Goal: Information Seeking & Learning: Learn about a topic

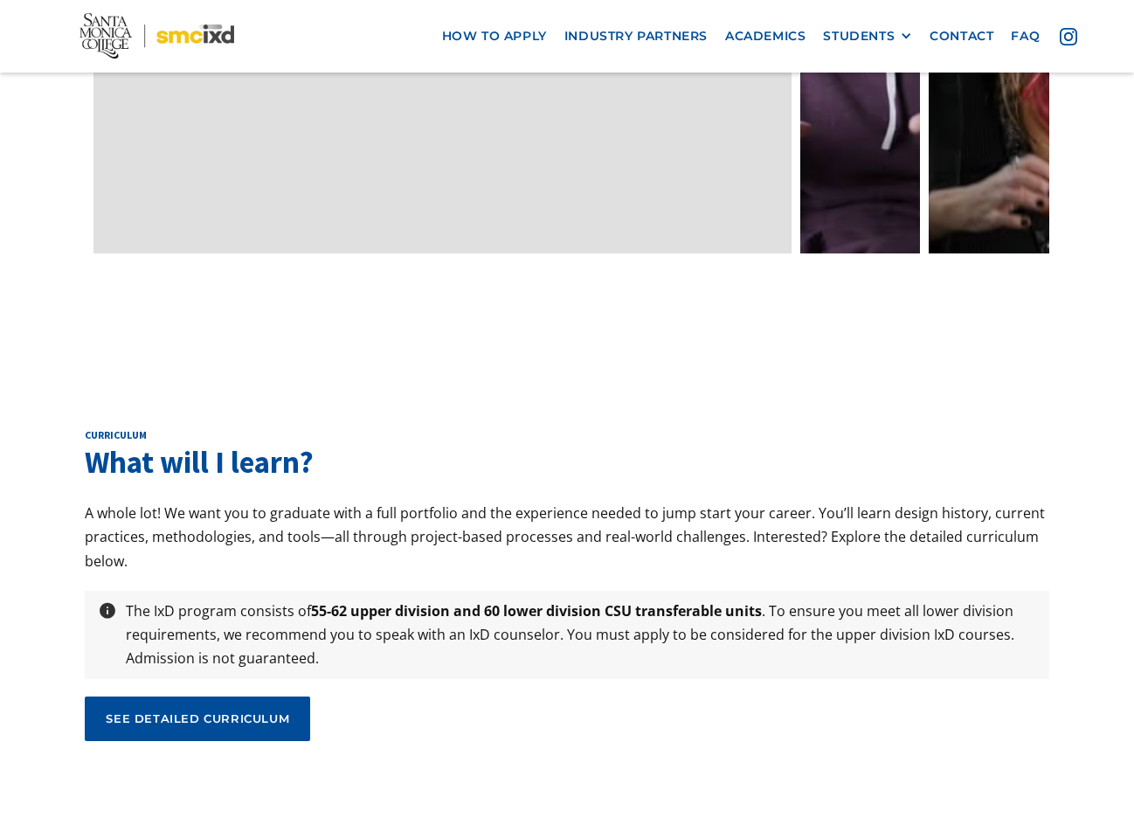
scroll to position [5619, 0]
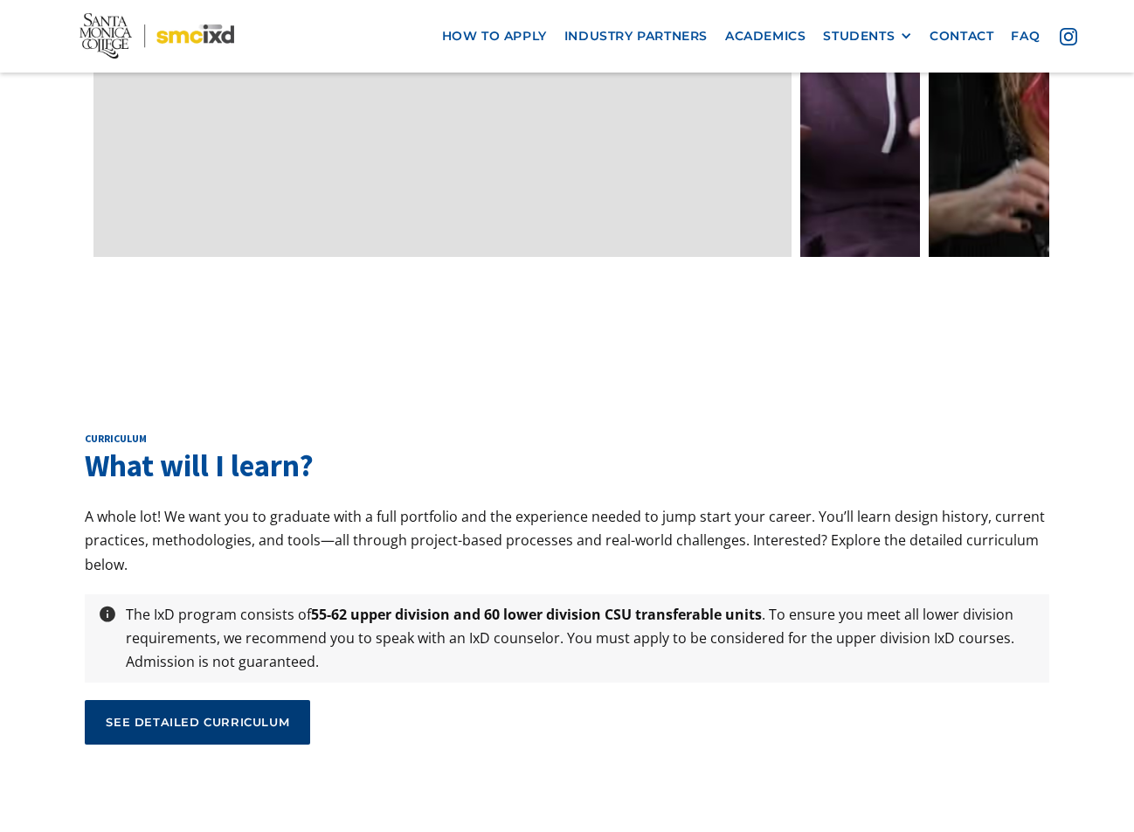
click at [254, 714] on div "see detailed curriculum" at bounding box center [198, 722] width 184 height 16
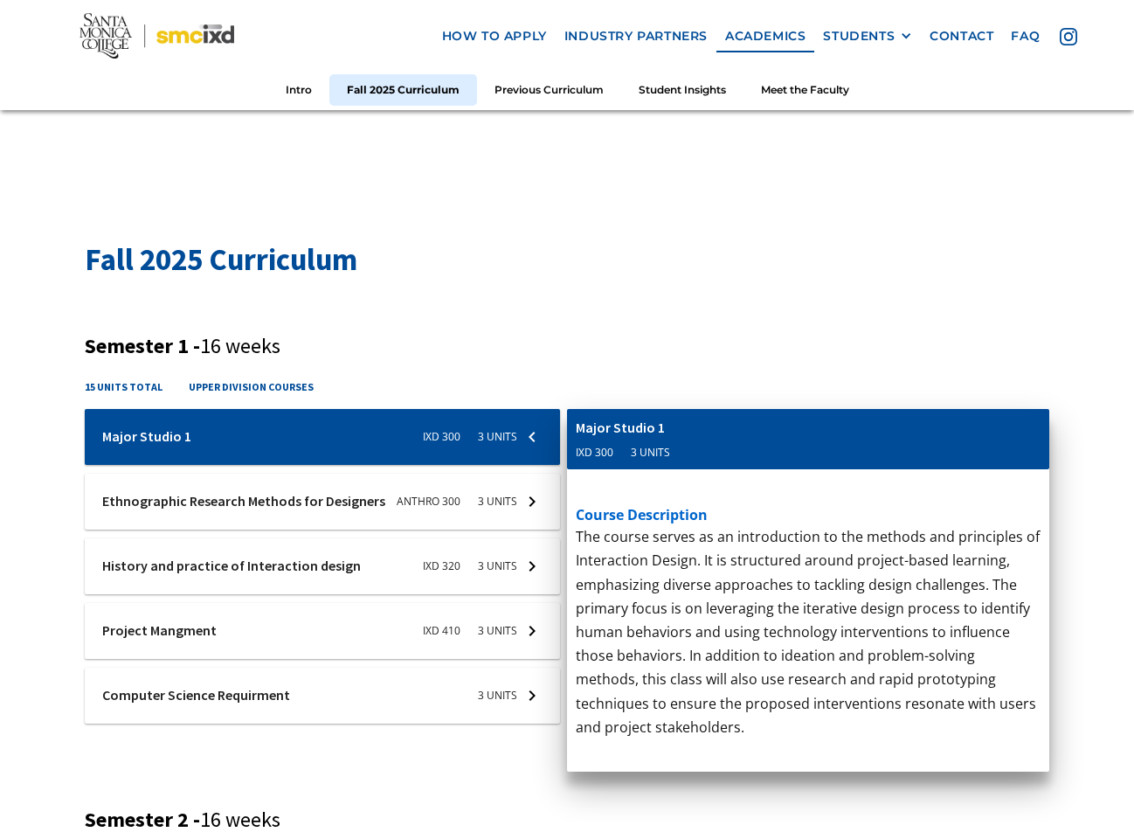
scroll to position [566, 0]
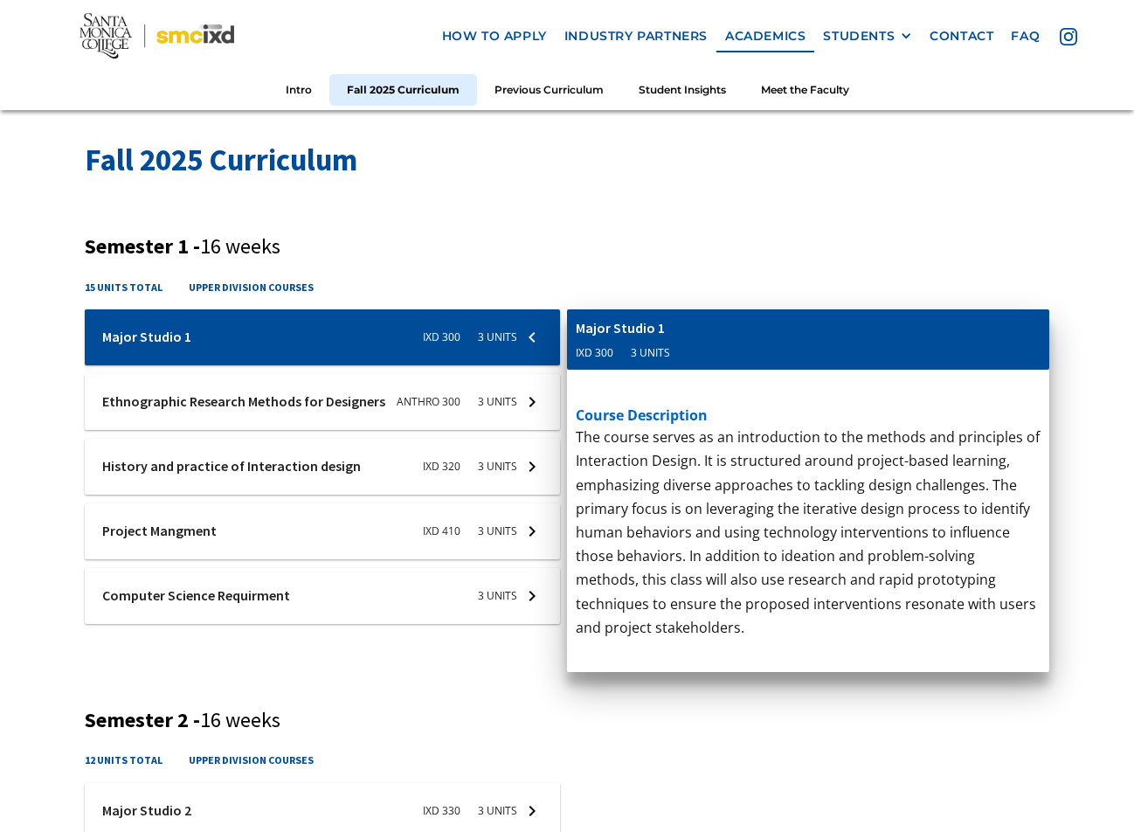
click at [142, 365] on div at bounding box center [322, 337] width 475 height 56
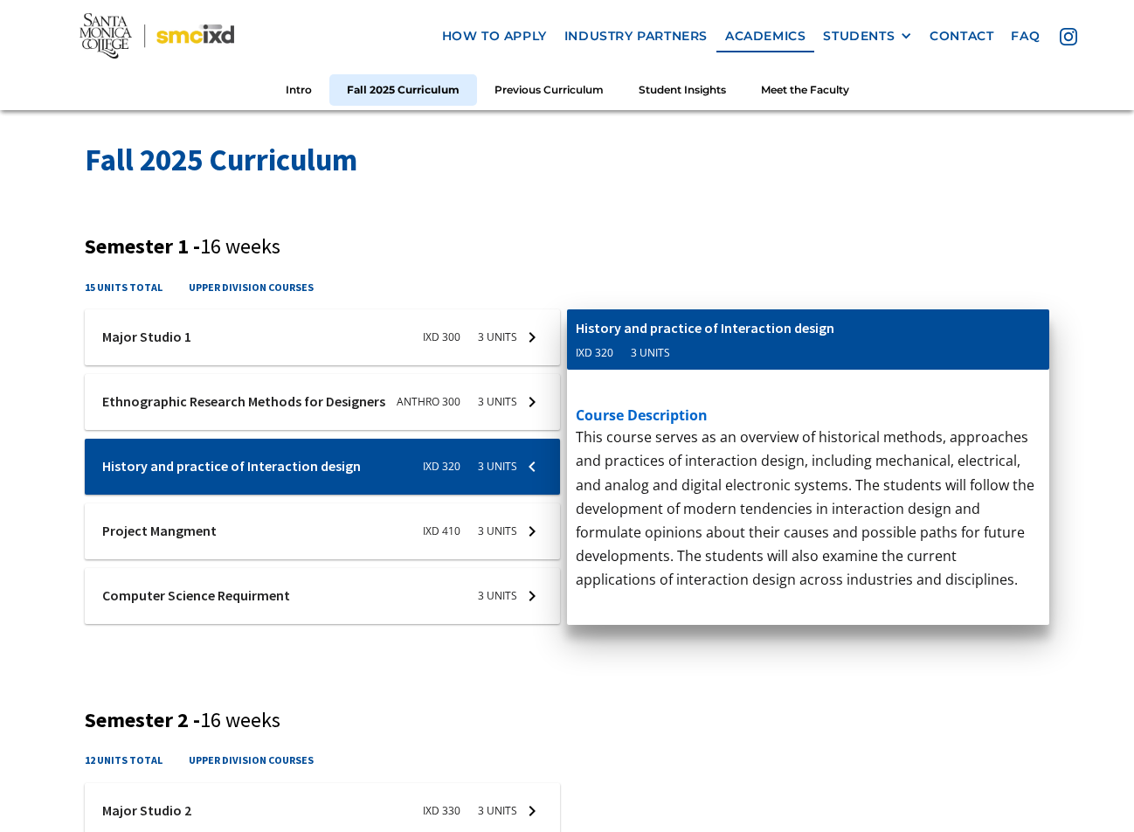
click at [142, 365] on div at bounding box center [322, 337] width 475 height 56
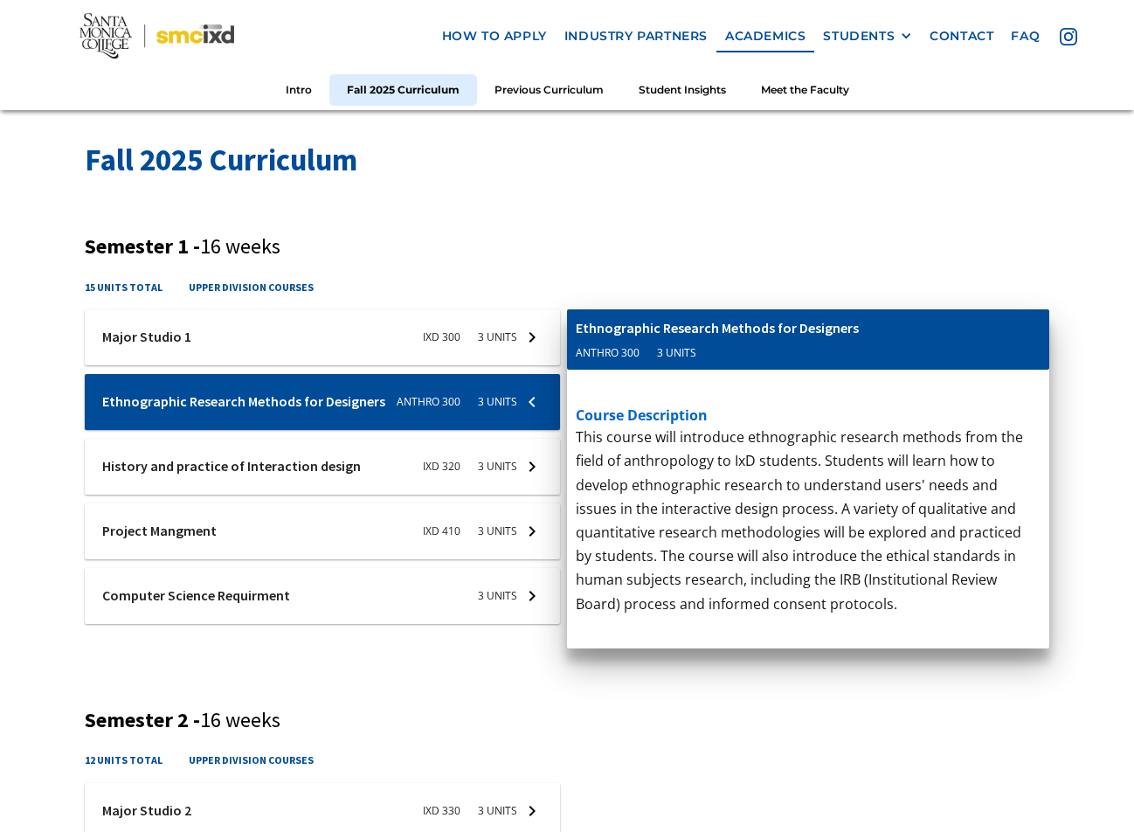
click at [149, 340] on div at bounding box center [322, 337] width 475 height 56
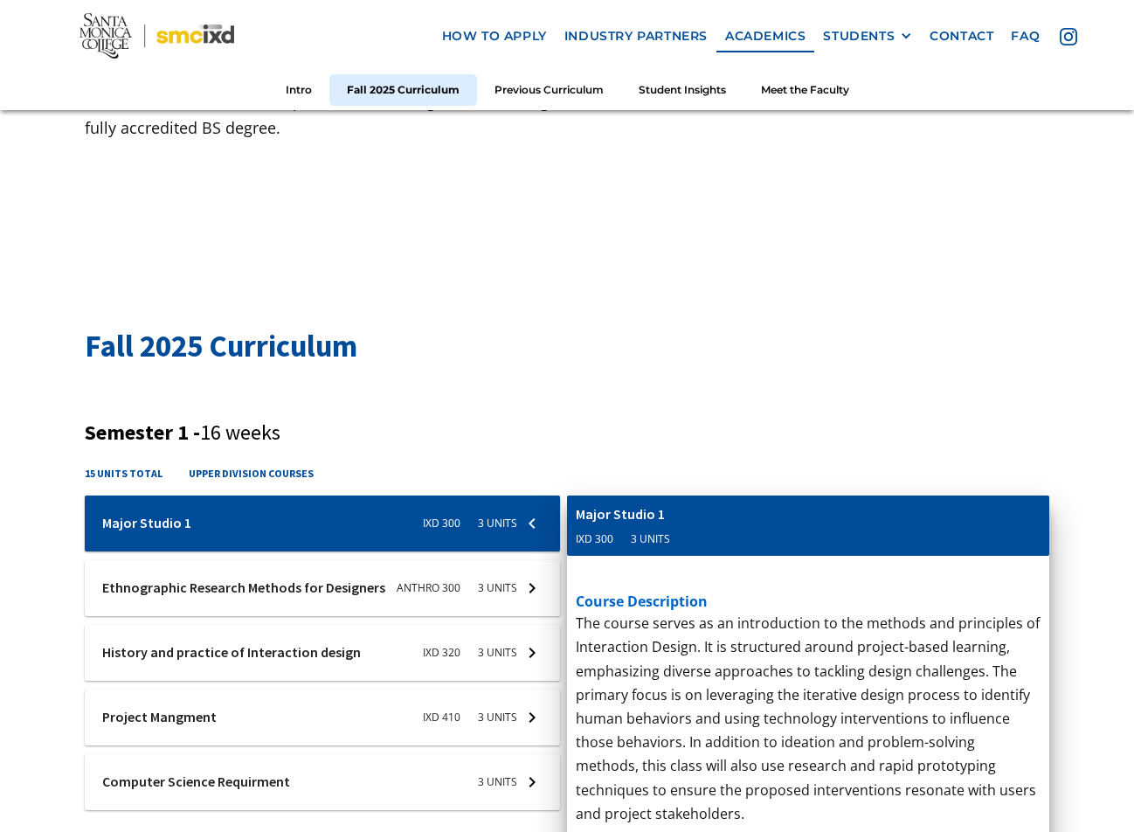
scroll to position [519, 0]
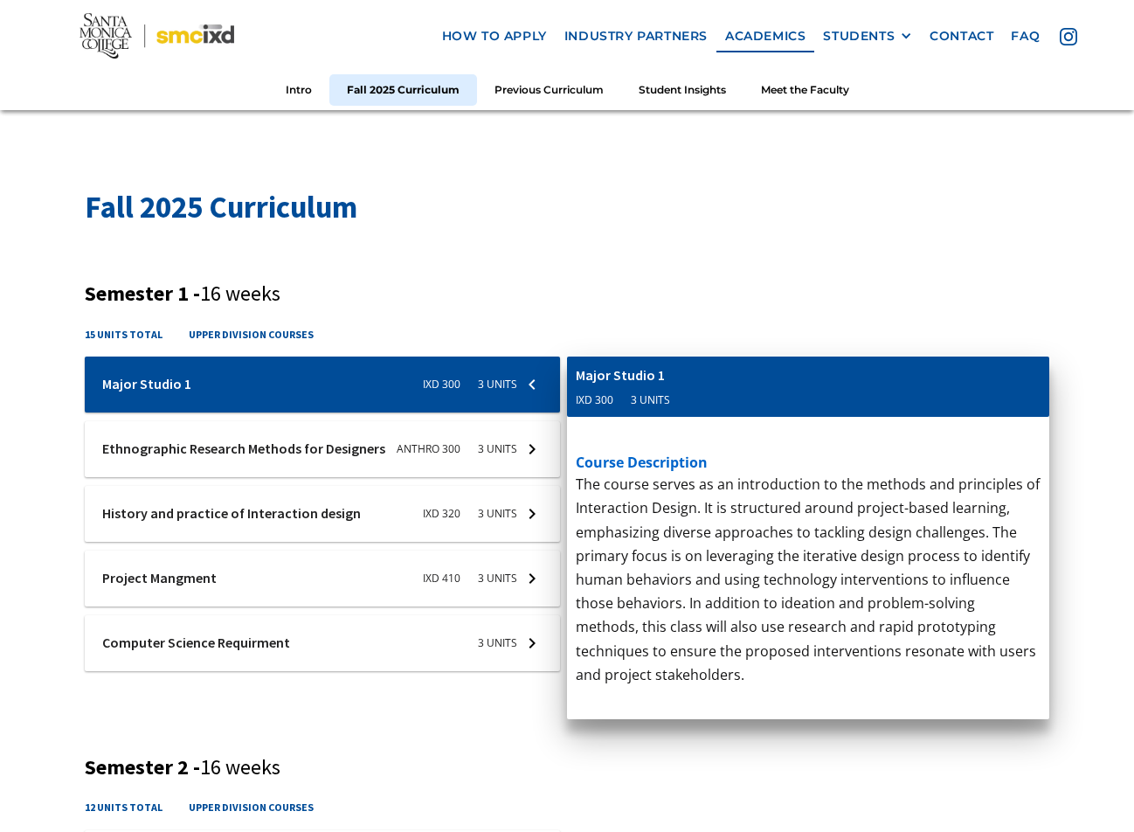
click at [222, 413] on div at bounding box center [322, 385] width 475 height 56
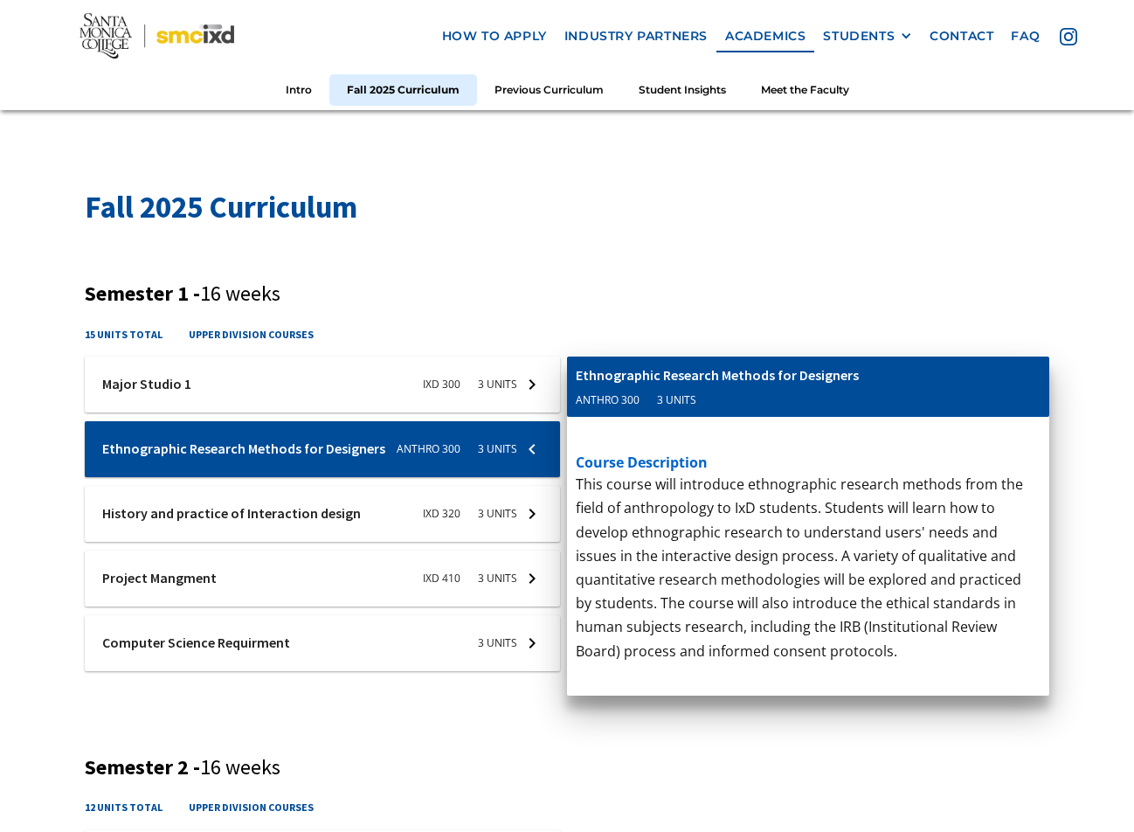
click at [191, 413] on div at bounding box center [322, 385] width 475 height 56
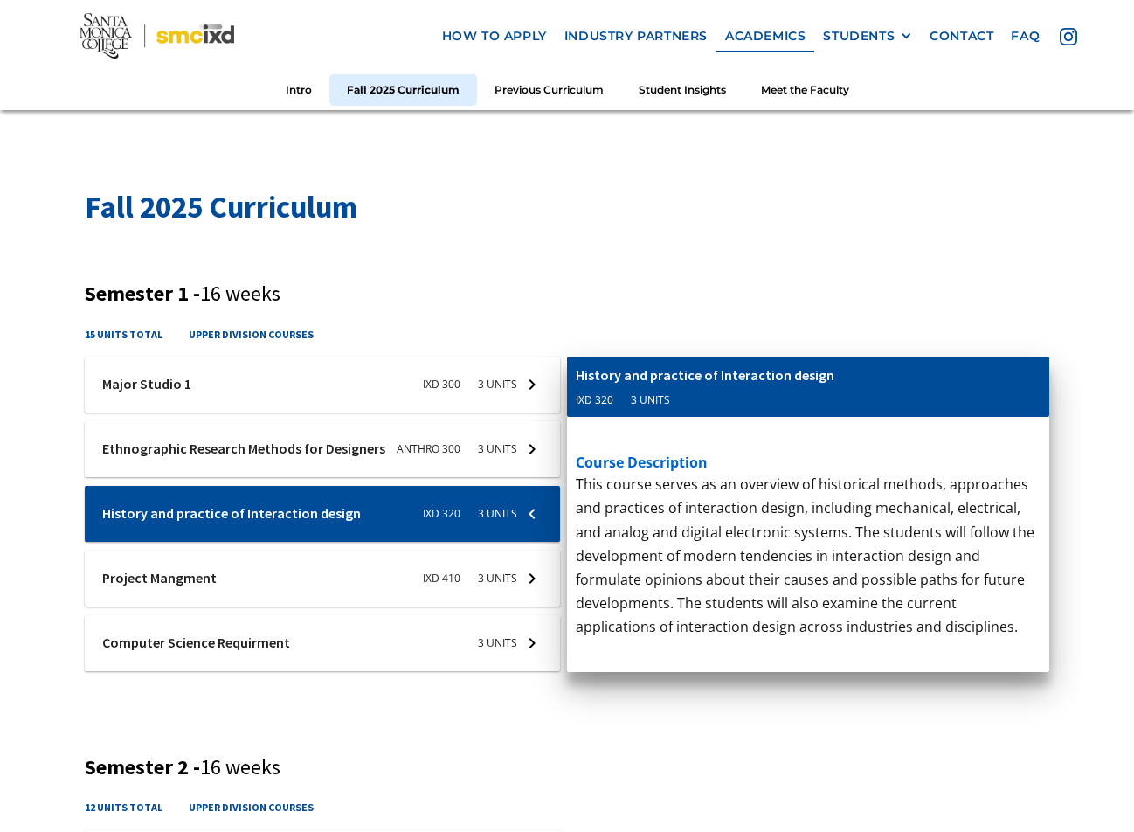
click at [208, 413] on div at bounding box center [322, 385] width 475 height 56
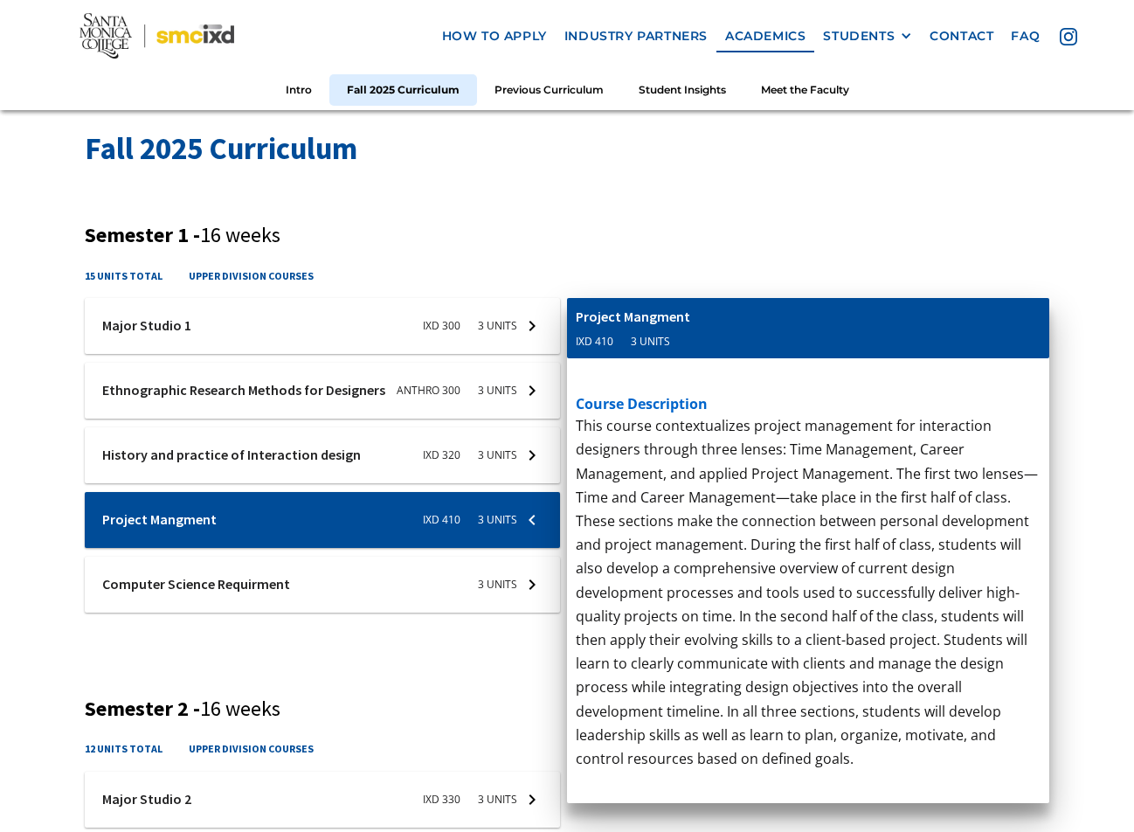
scroll to position [617, 0]
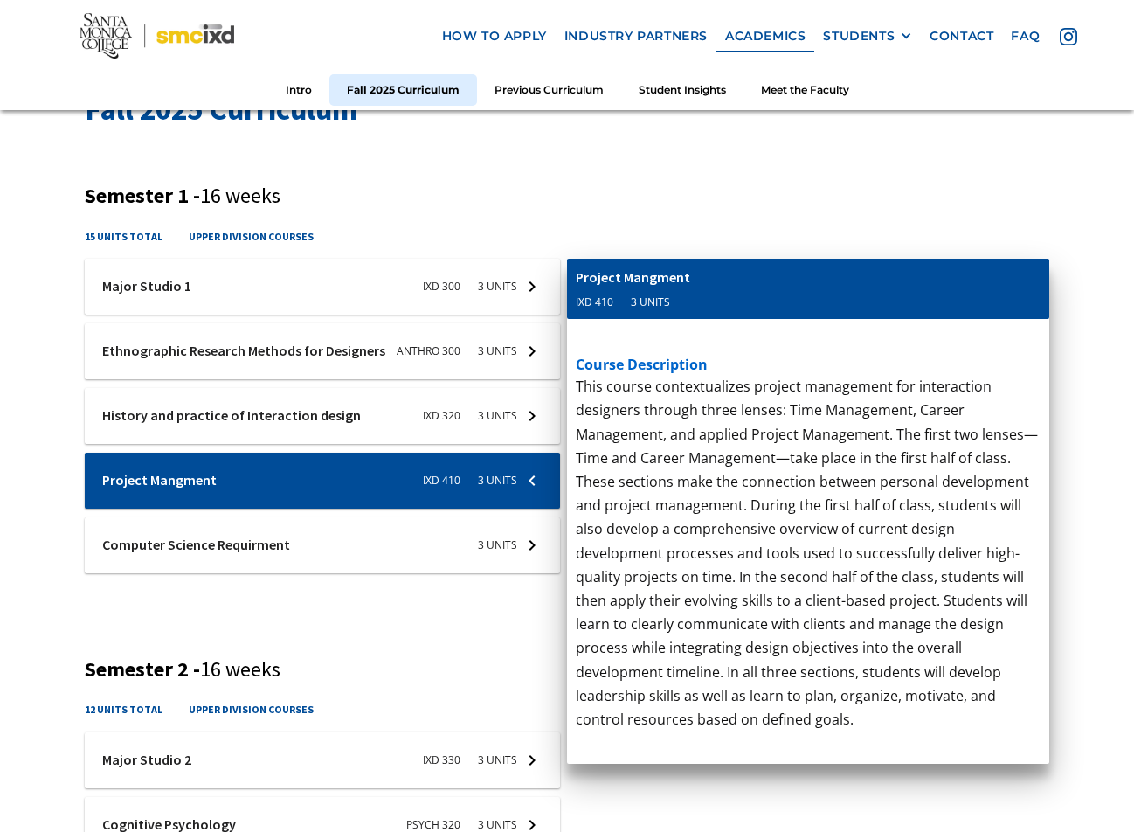
click at [284, 315] on div at bounding box center [322, 287] width 475 height 56
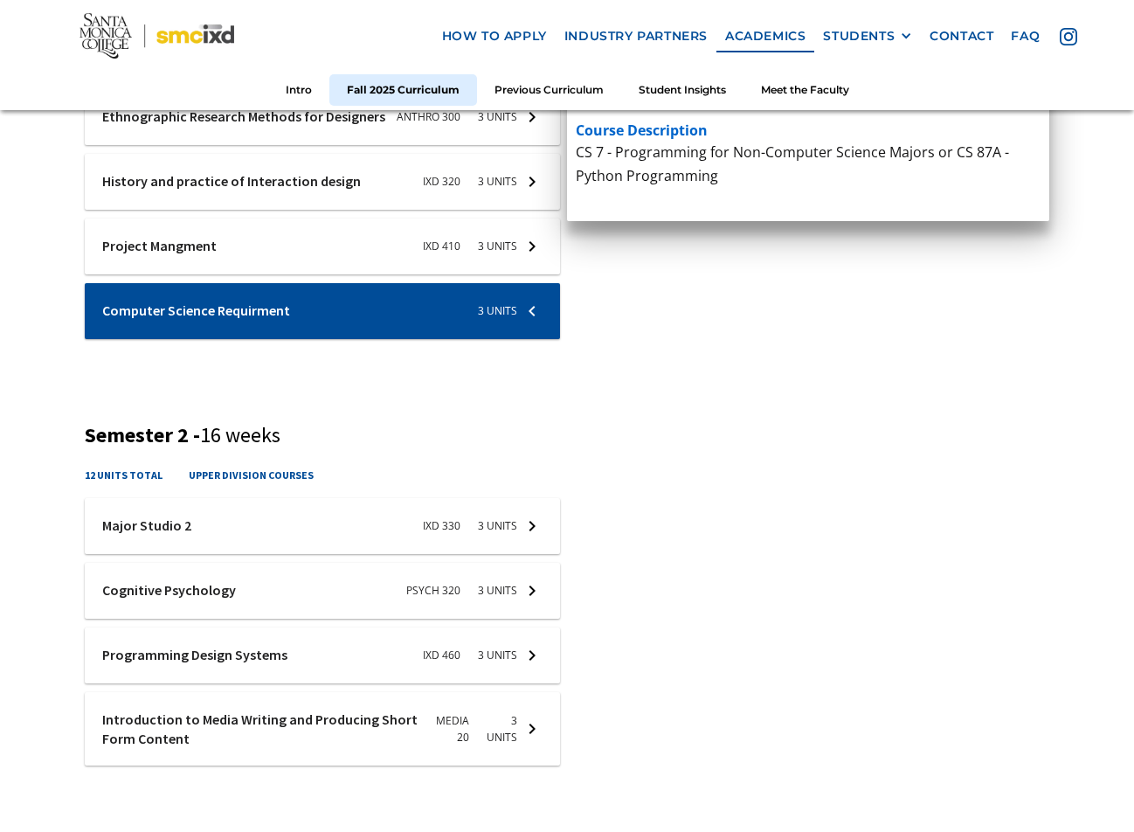
scroll to position [933, 0]
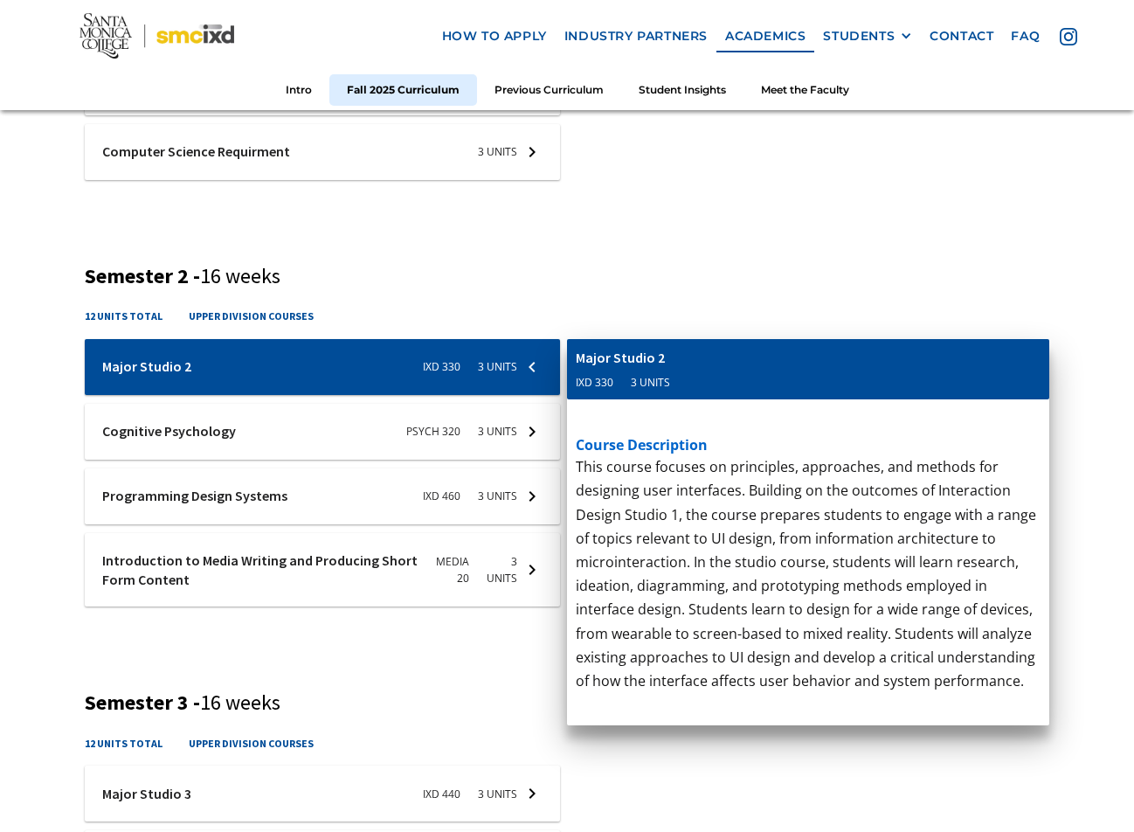
scroll to position [1024, 0]
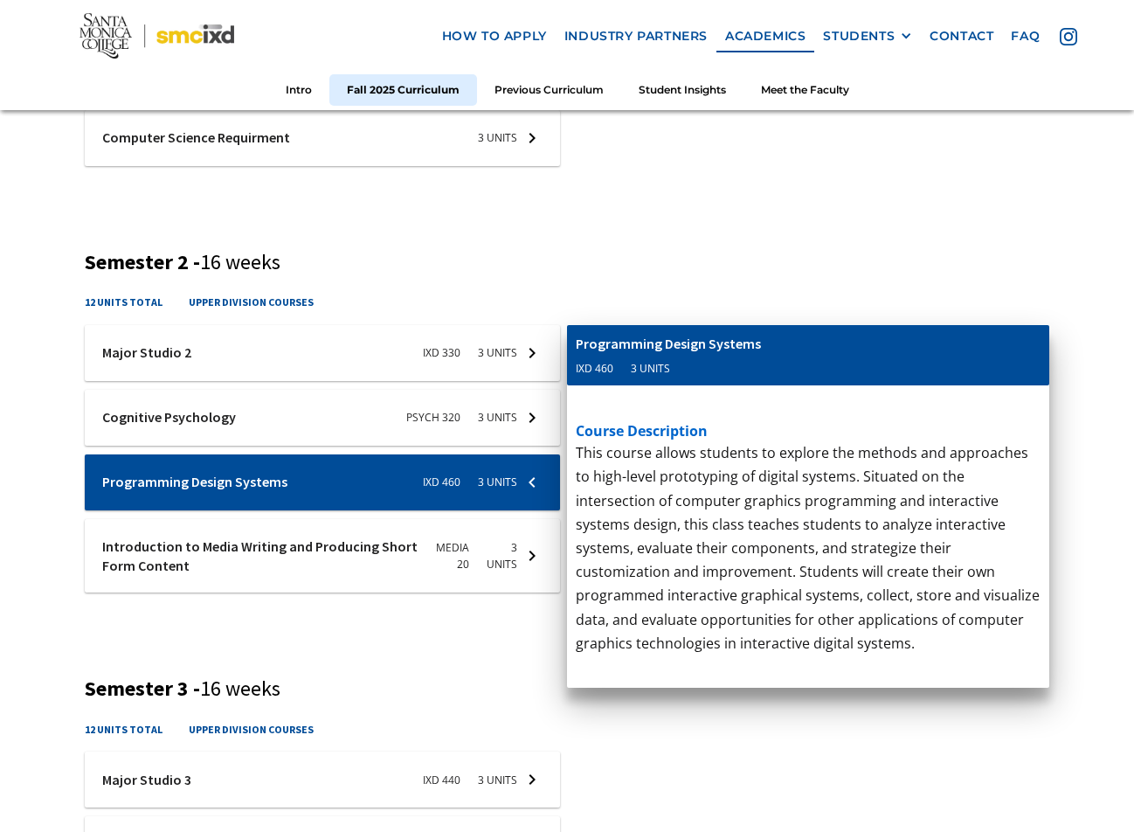
drag, startPoint x: 585, startPoint y: 525, endPoint x: 654, endPoint y: 590, distance: 94.6
click at [654, 590] on p "Basic introductory course in writing for all forms of screen and new media. Emp…" at bounding box center [808, 619] width 465 height 357
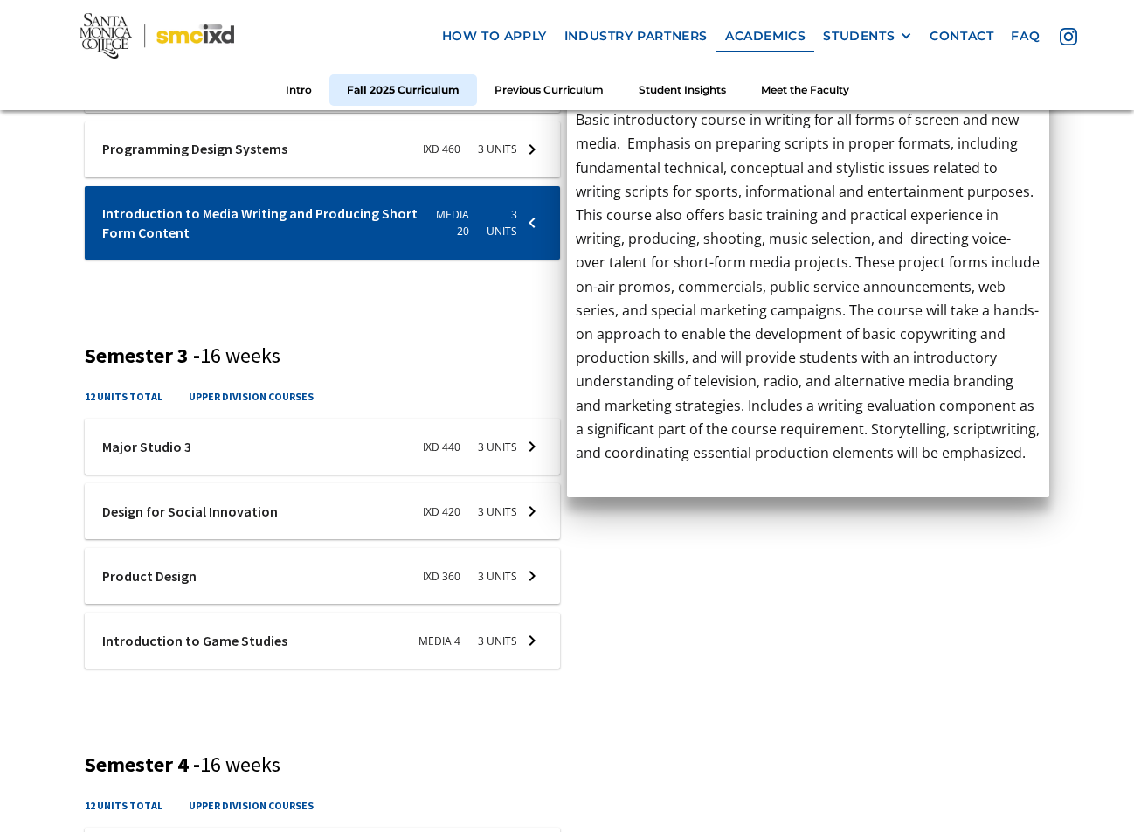
scroll to position [1361, 0]
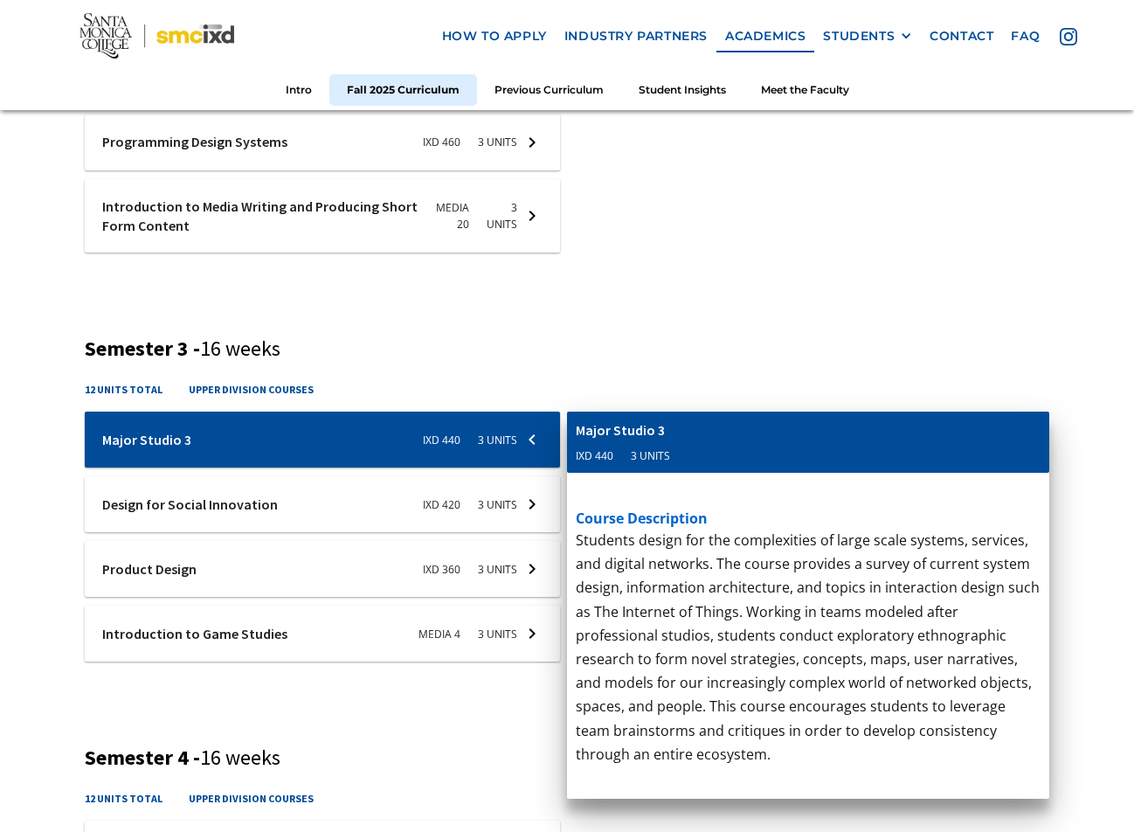
scroll to position [1434, 0]
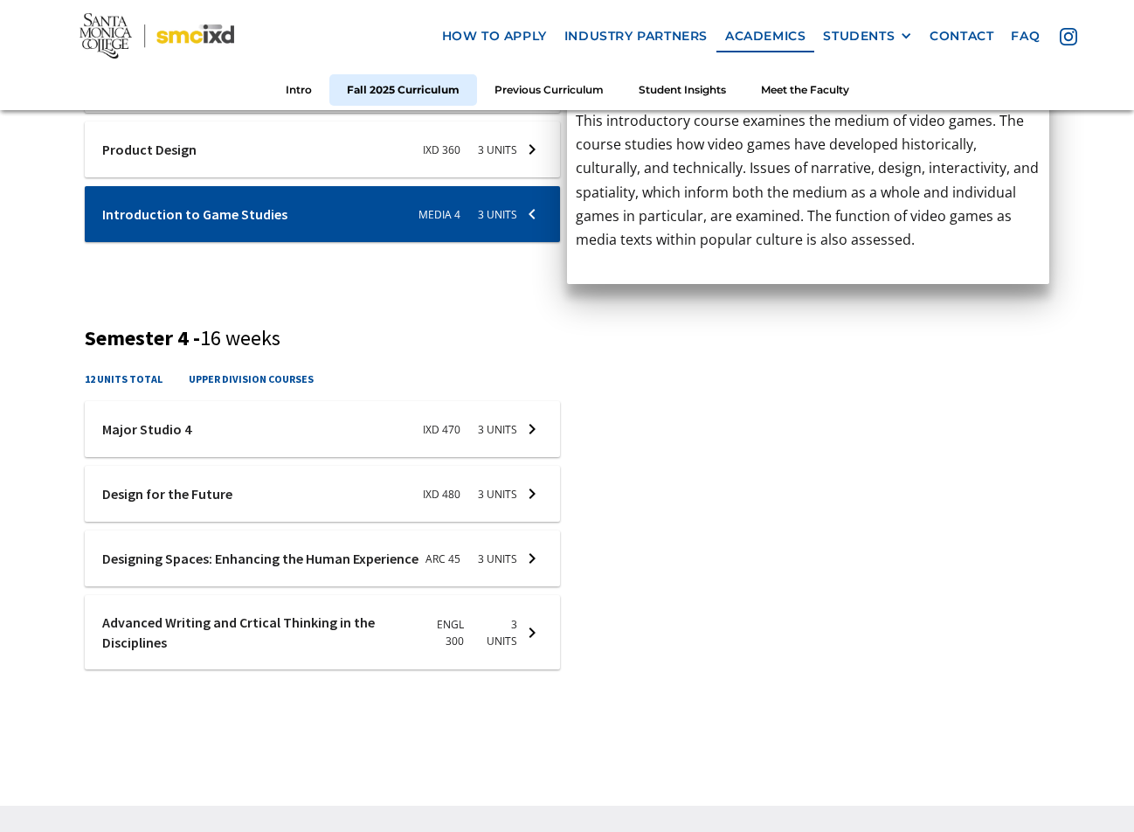
scroll to position [1787, 0]
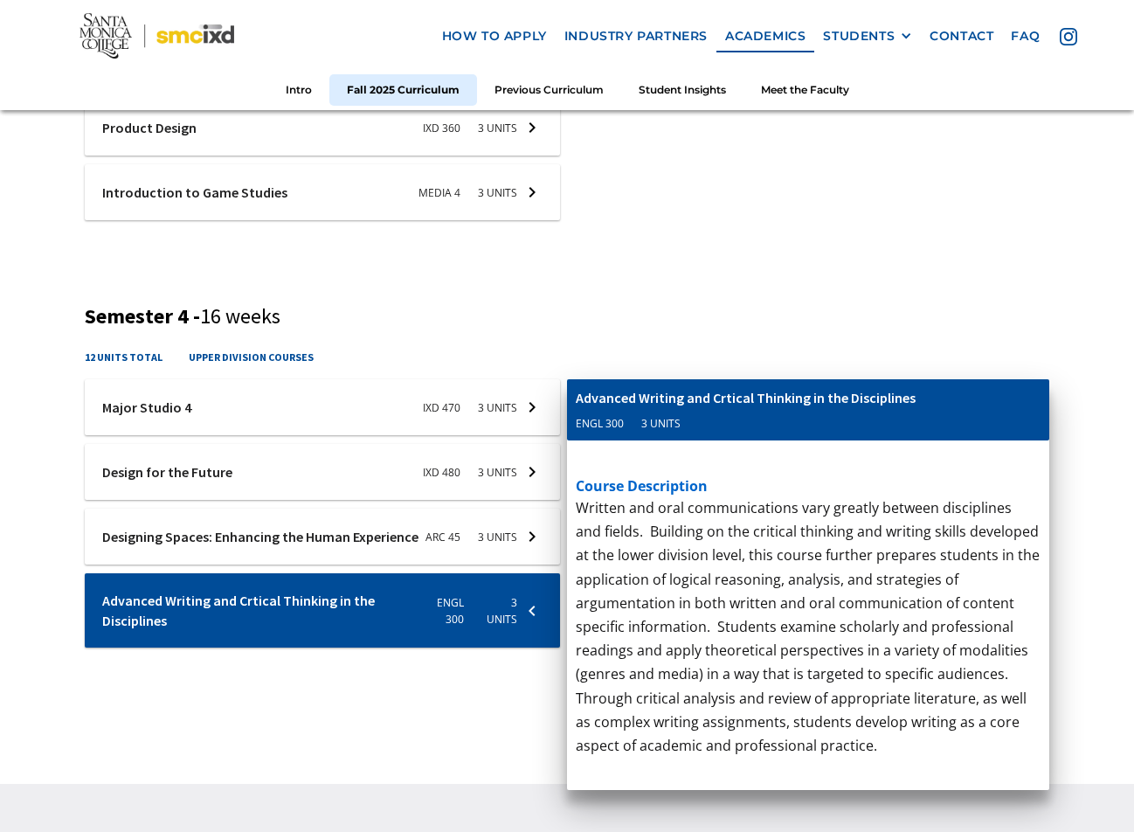
scroll to position [1809, 0]
